Goal: Navigation & Orientation: Find specific page/section

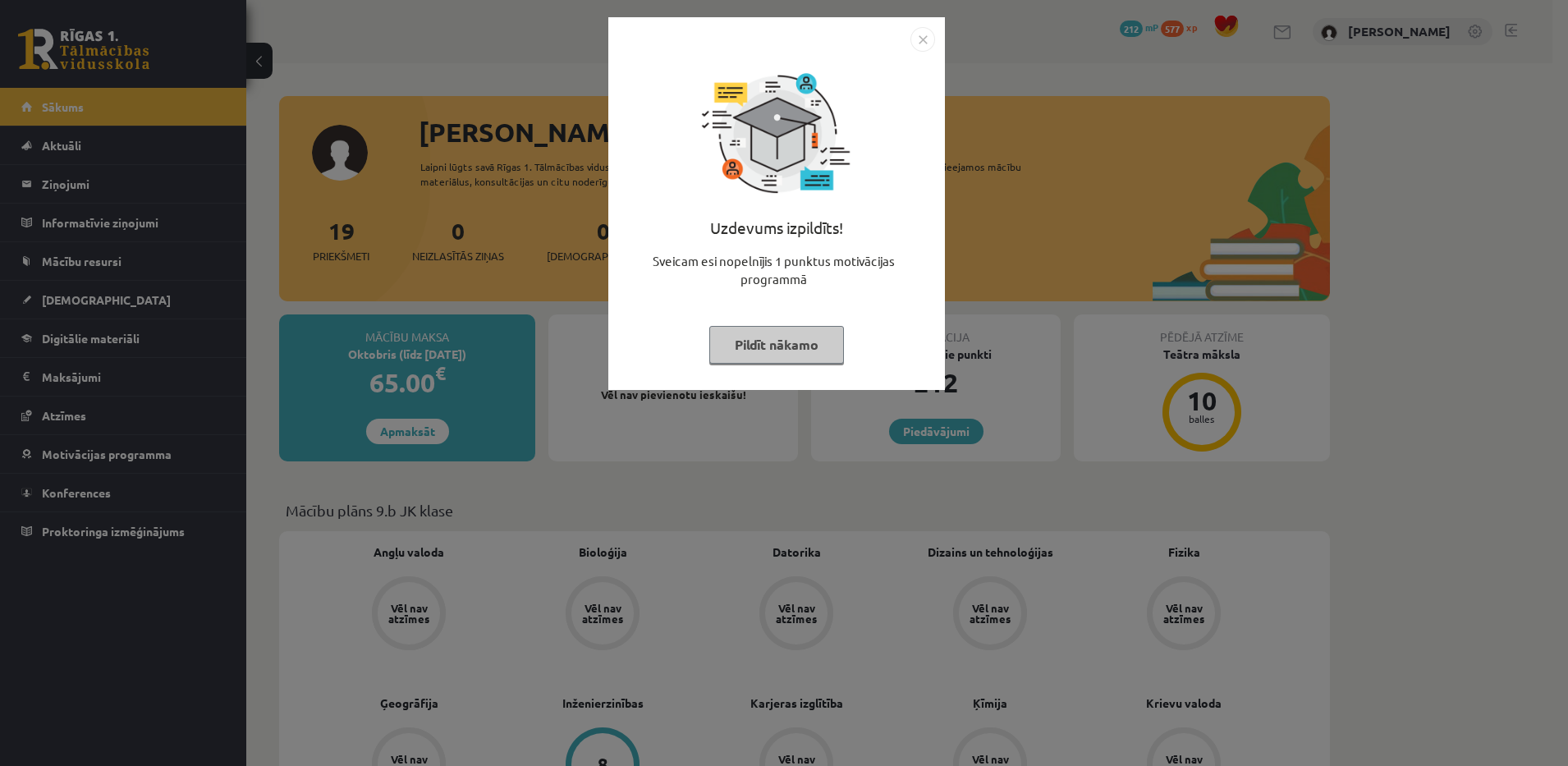
click at [755, 337] on button "Pildīt nākamo" at bounding box center [776, 345] width 135 height 37
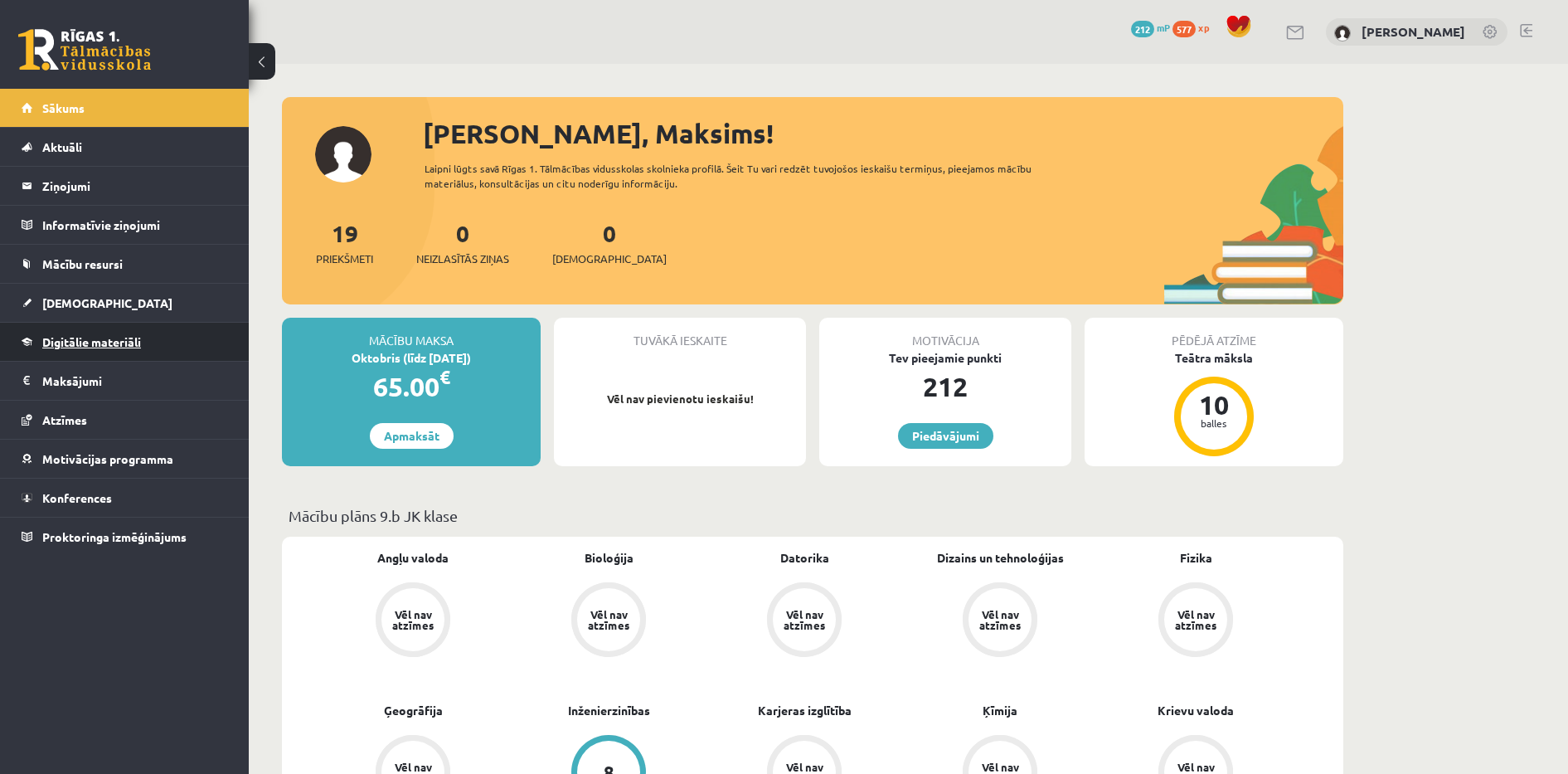
click at [82, 342] on span "Digitālie materiāli" at bounding box center [91, 342] width 99 height 15
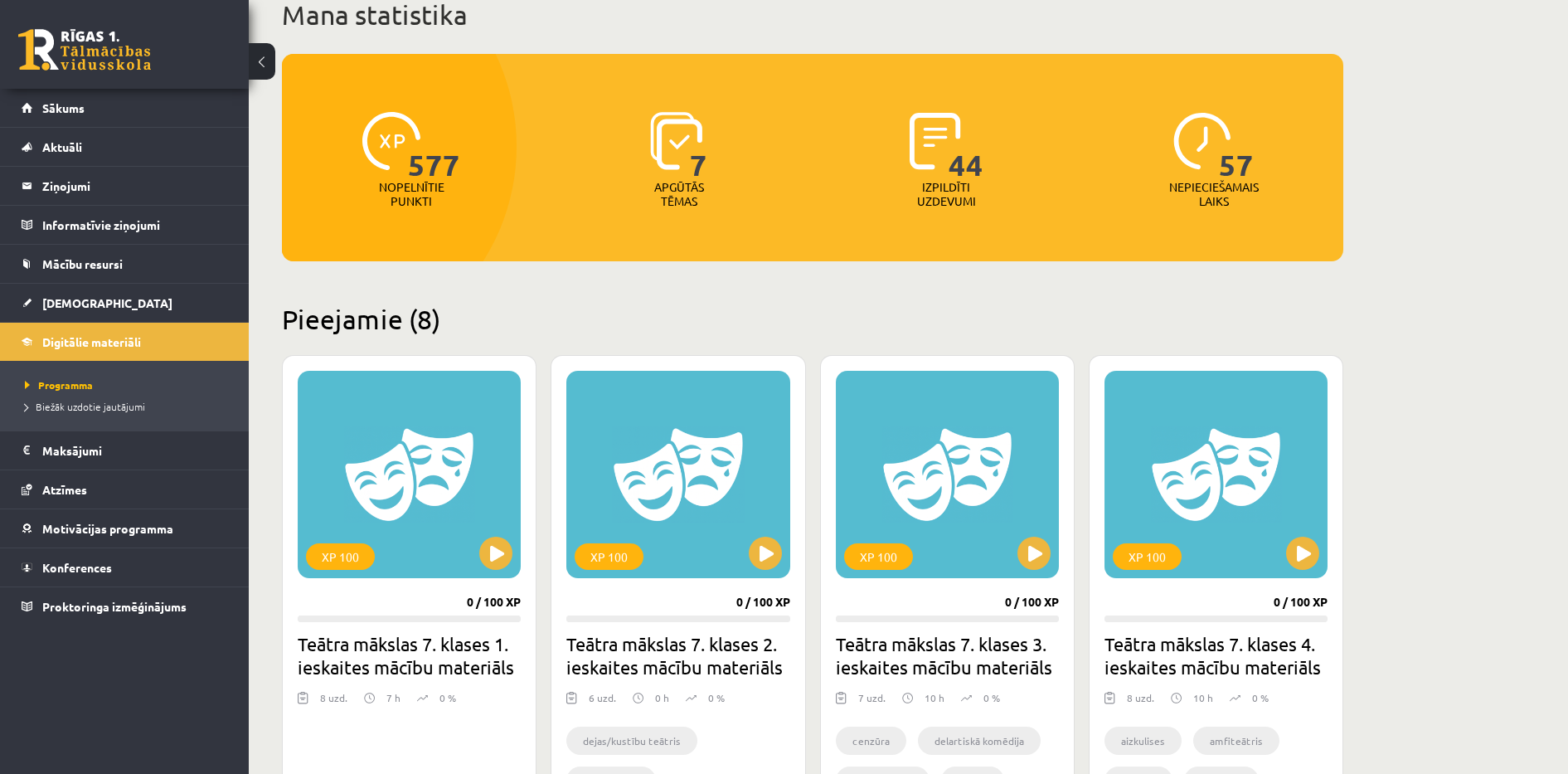
scroll to position [132, 0]
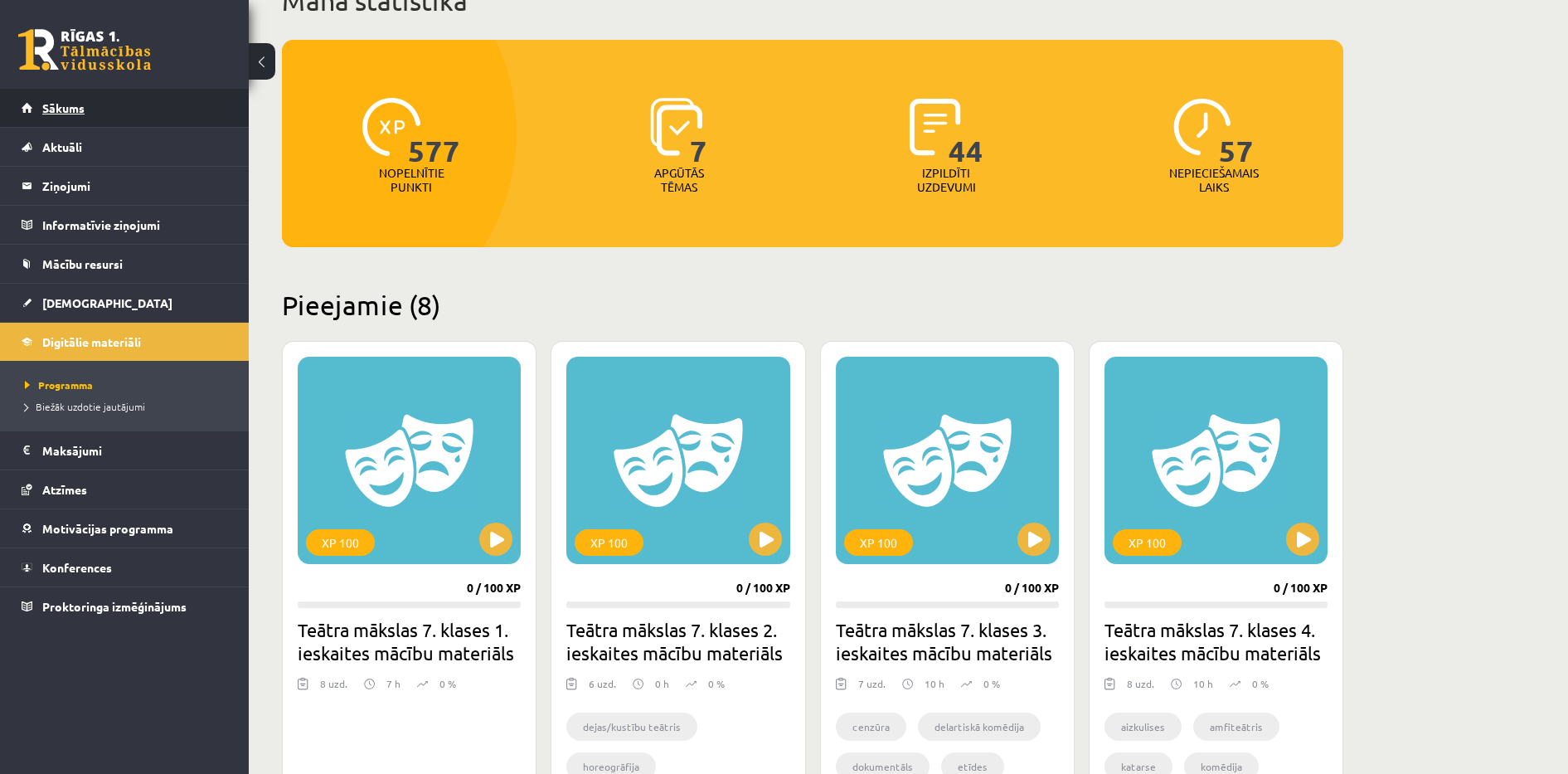
click at [92, 88] on link "Sākums" at bounding box center [124, 107] width 207 height 38
